Goal: Download file/media

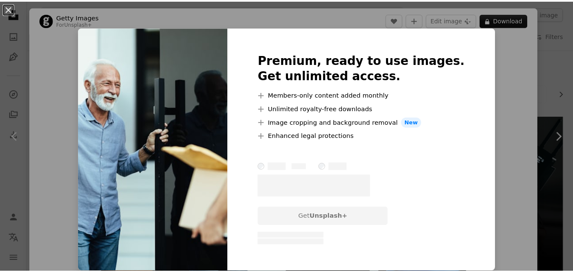
scroll to position [1658, 0]
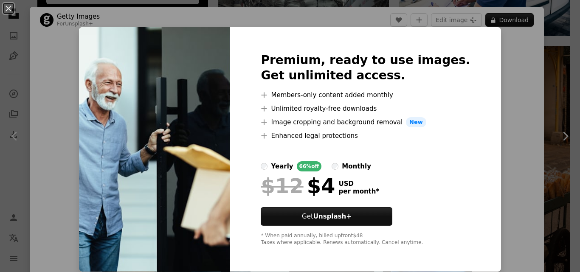
click at [489, 53] on div "An X shape Premium, ready to use images. Get unlimited access. A plus sign Memb…" at bounding box center [290, 136] width 580 height 272
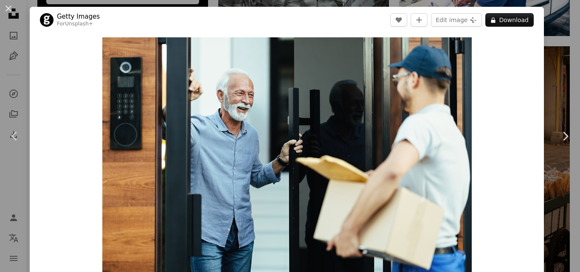
click at [558, 21] on div "An X shape Chevron left Chevron right Getty Images For Unsplash+ A heart A plus…" at bounding box center [290, 136] width 580 height 272
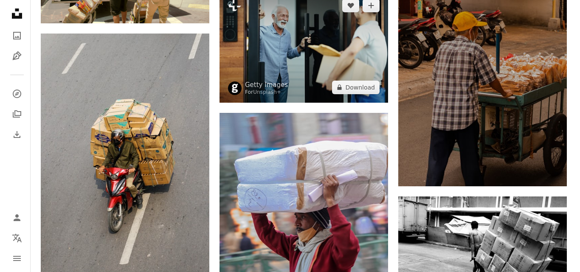
scroll to position [1742, 0]
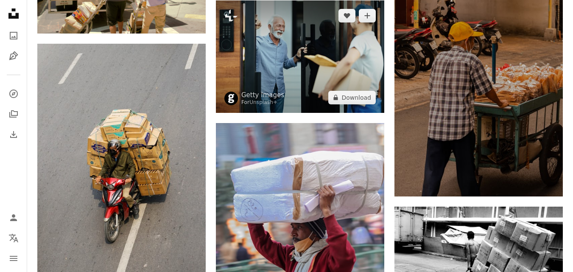
click at [282, 65] on img at bounding box center [300, 56] width 168 height 112
